Goal: Navigation & Orientation: Find specific page/section

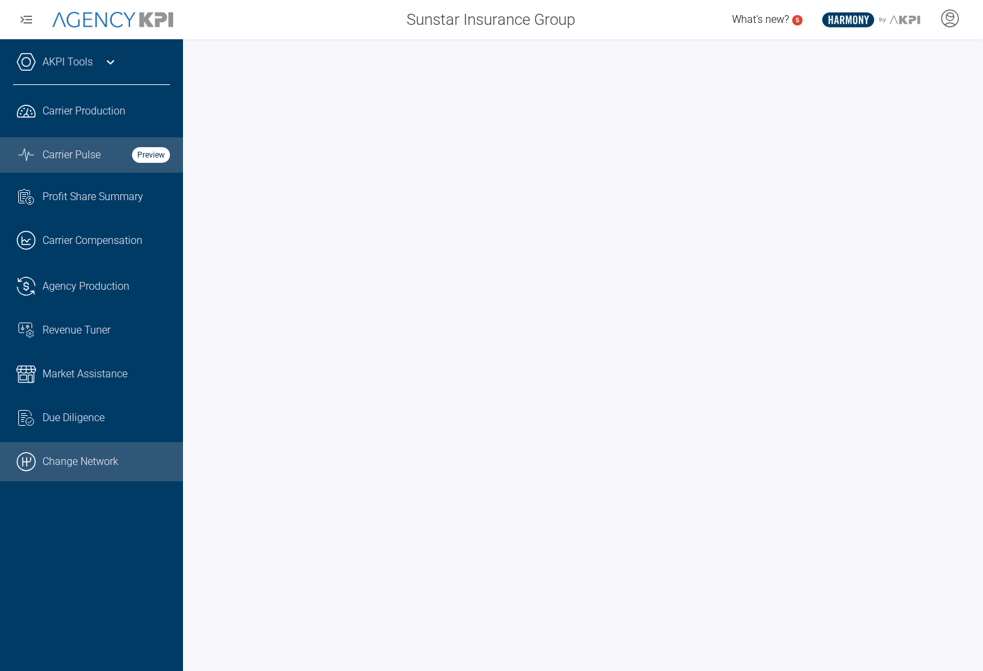
click at [65, 462] on link ".cls-1{fill:none;stroke:#000;stroke-linecap:round;stroke-linejoin:round;stroke-…" at bounding box center [91, 461] width 183 height 39
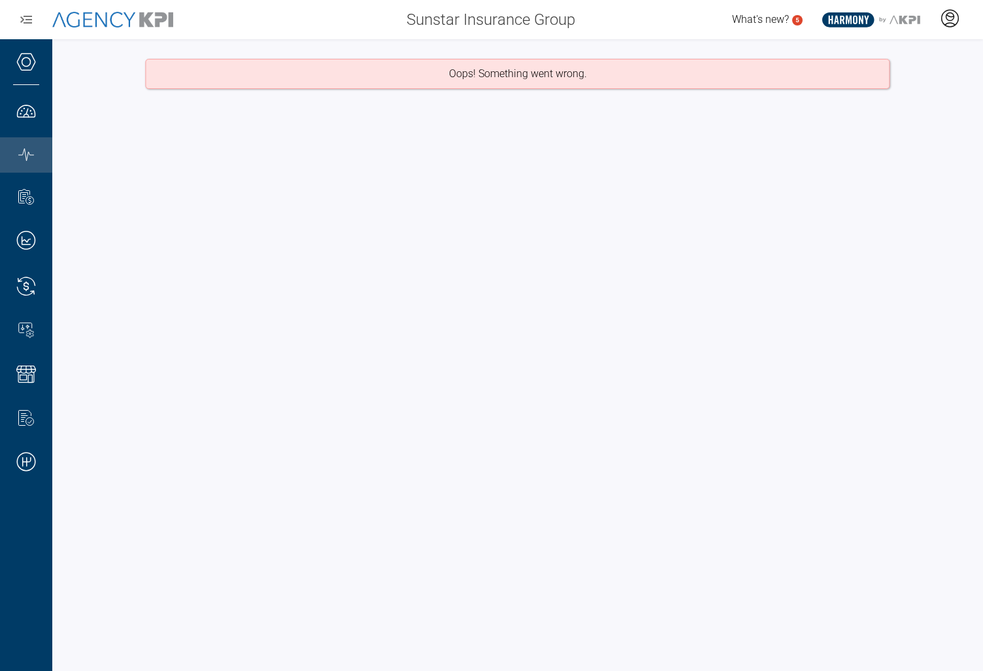
click at [940, 21] on icon at bounding box center [950, 18] width 20 height 20
click at [900, 95] on li "Log Out" at bounding box center [897, 91] width 141 height 27
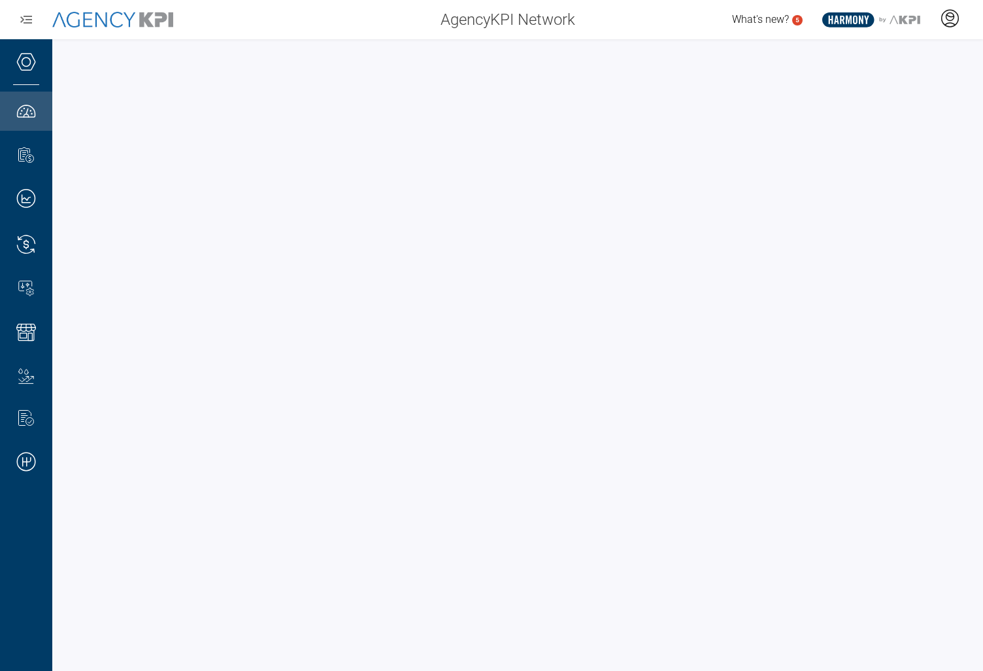
click at [955, 17] on icon at bounding box center [950, 18] width 20 height 20
click at [901, 61] on li "Admin Portal" at bounding box center [897, 55] width 141 height 30
